Goal: Transaction & Acquisition: Download file/media

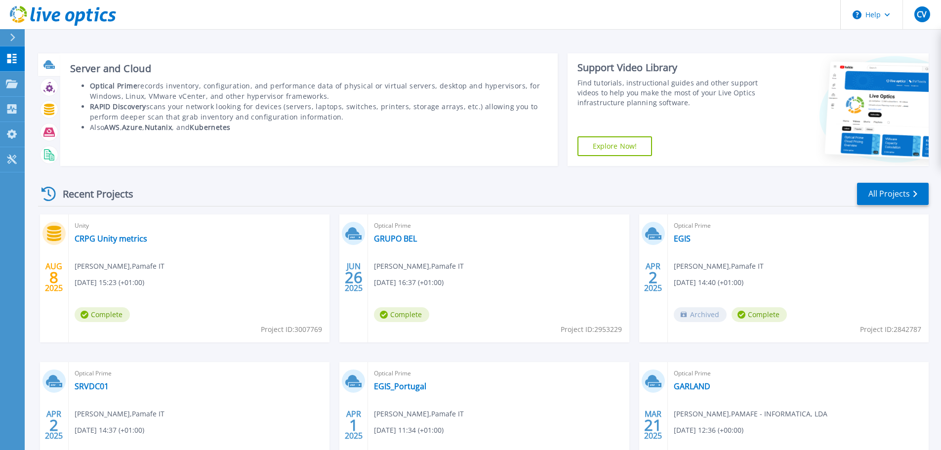
click at [50, 70] on icon at bounding box center [48, 64] width 11 height 11
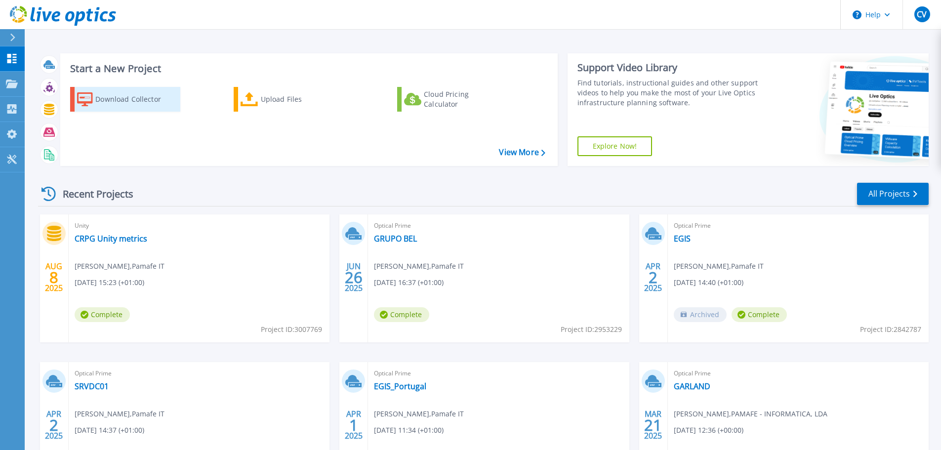
click at [153, 95] on div "Download Collector" at bounding box center [134, 99] width 79 height 20
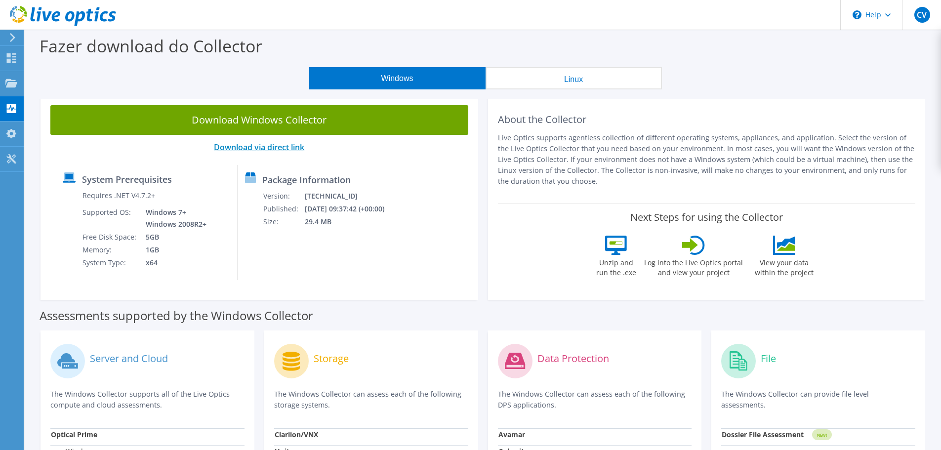
click at [291, 142] on link "Download via direct link" at bounding box center [259, 147] width 90 height 11
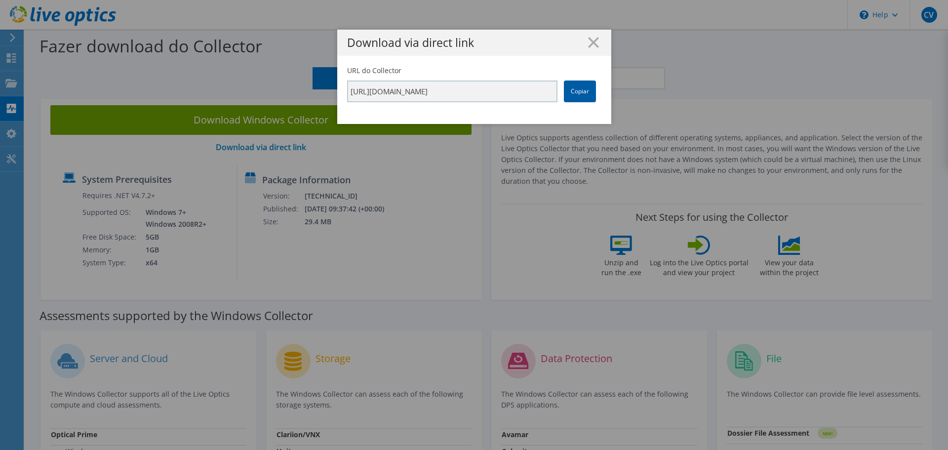
click at [573, 91] on link "Copiar" at bounding box center [580, 92] width 32 height 22
click at [583, 45] on h1 "Download via direct link" at bounding box center [474, 42] width 254 height 11
click at [588, 42] on icon at bounding box center [593, 42] width 11 height 11
